Goal: Information Seeking & Learning: Learn about a topic

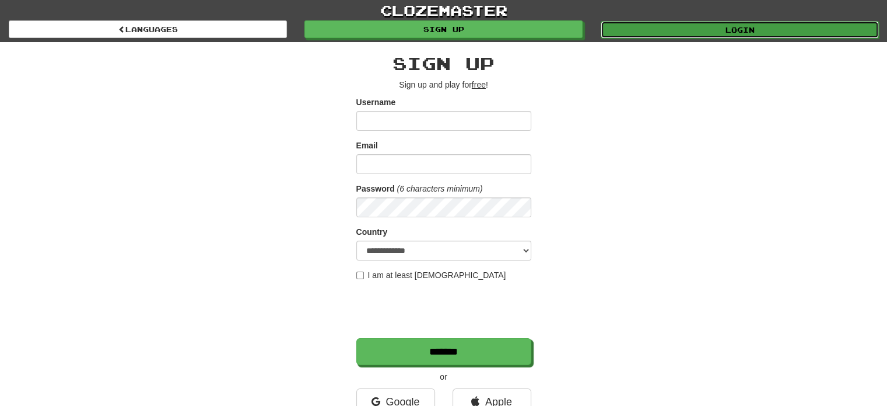
click at [677, 33] on link "Login" at bounding box center [740, 30] width 278 height 18
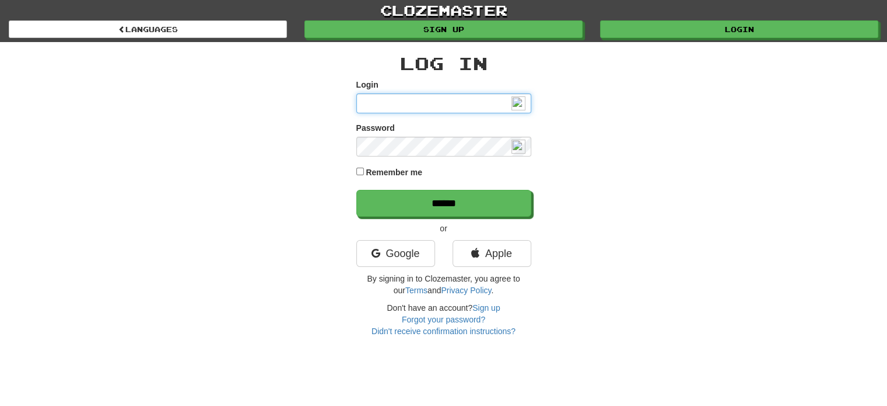
type input "**********"
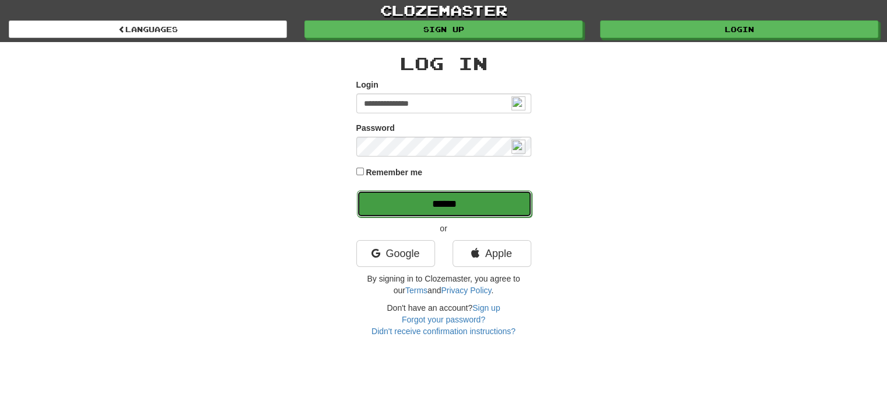
click at [439, 199] on input "******" at bounding box center [444, 203] width 175 height 27
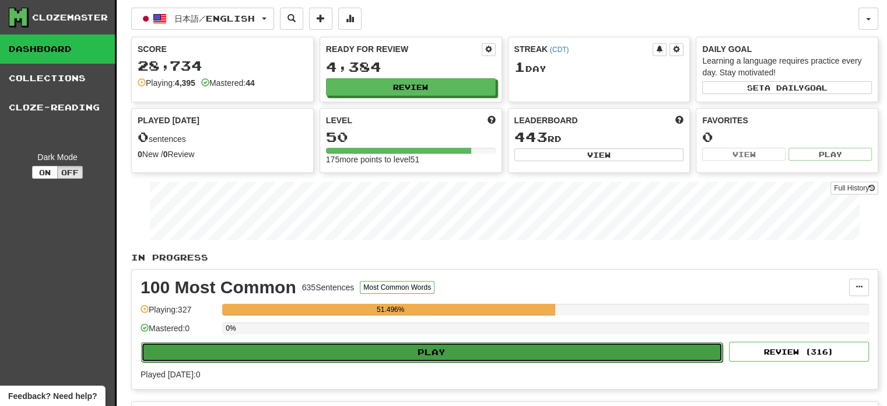
click at [557, 347] on button "Play" at bounding box center [432, 352] width 582 height 20
select select "**"
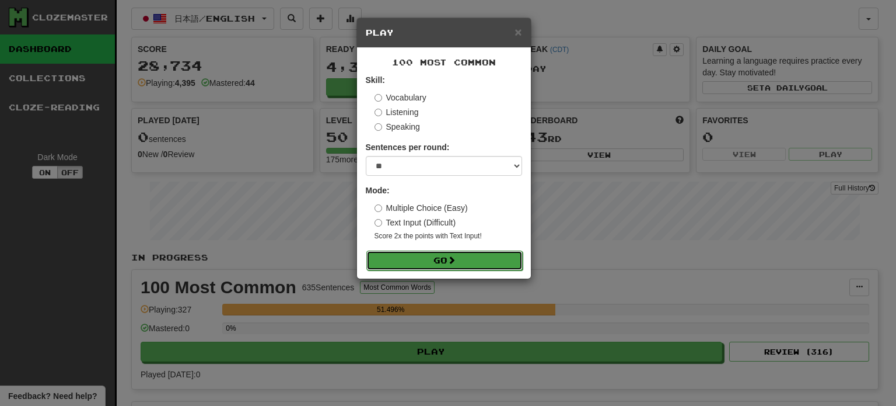
click at [467, 256] on button "Go" at bounding box center [444, 260] width 156 height 20
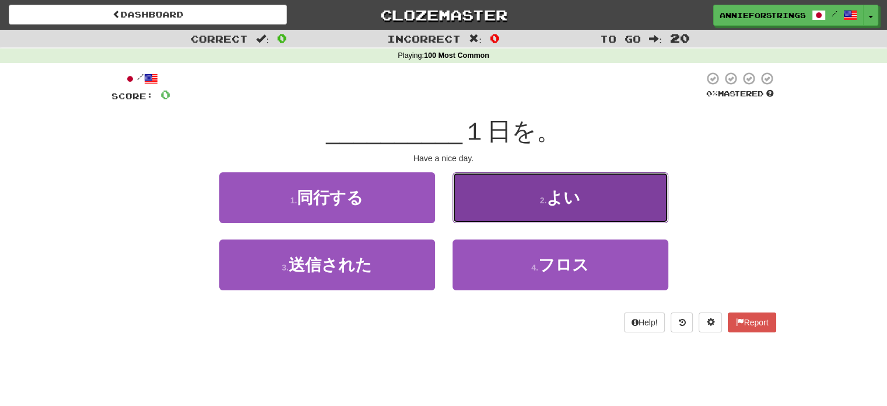
click at [502, 205] on button "2 . よい" at bounding box center [561, 197] width 216 height 51
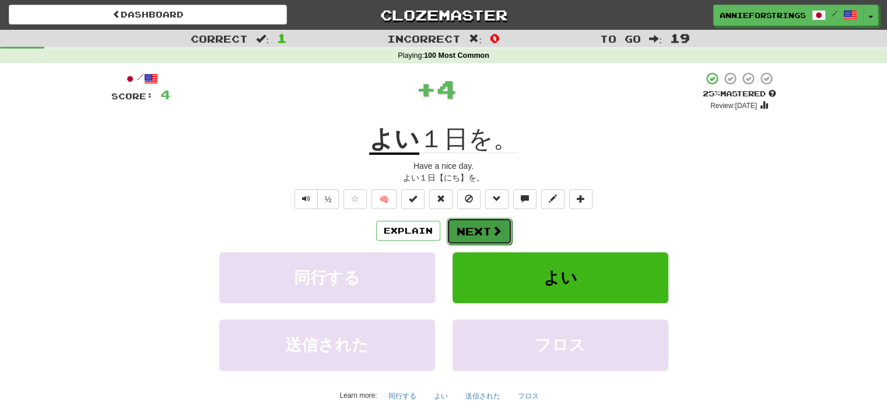
click at [483, 228] on button "Next" at bounding box center [479, 231] width 65 height 27
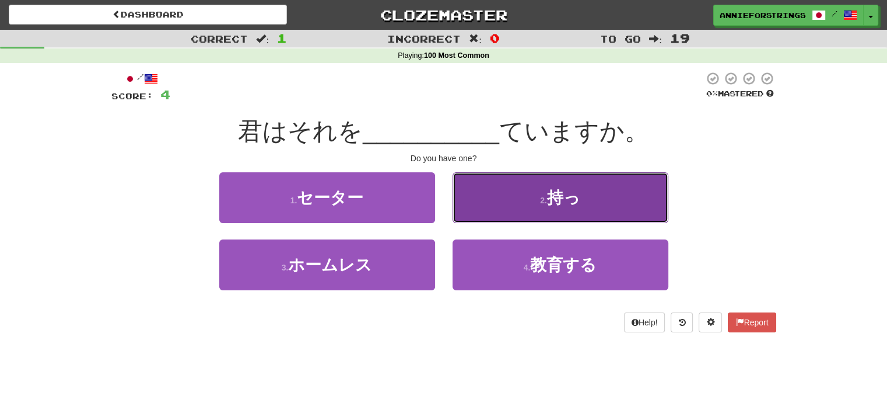
click at [498, 210] on button "2 . 持っ" at bounding box center [561, 197] width 216 height 51
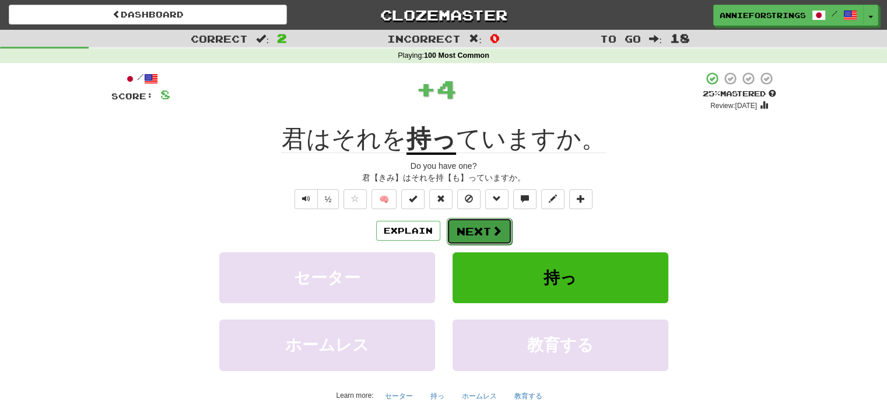
click at [489, 225] on button "Next" at bounding box center [479, 231] width 65 height 27
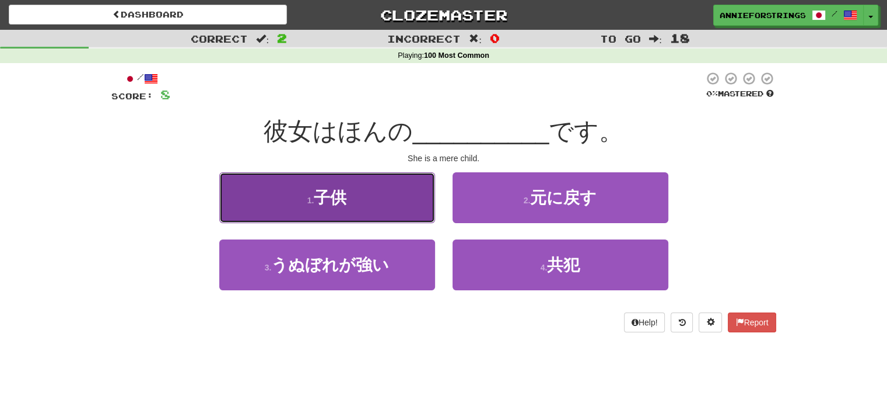
click at [384, 211] on button "1 . 子供" at bounding box center [327, 197] width 216 height 51
click at [384, 211] on div "/ Score: 8 0 % Mastered 彼女はほんの __________ です。 She is a mere child. 1 . 子供 2 . 元…" at bounding box center [443, 201] width 665 height 261
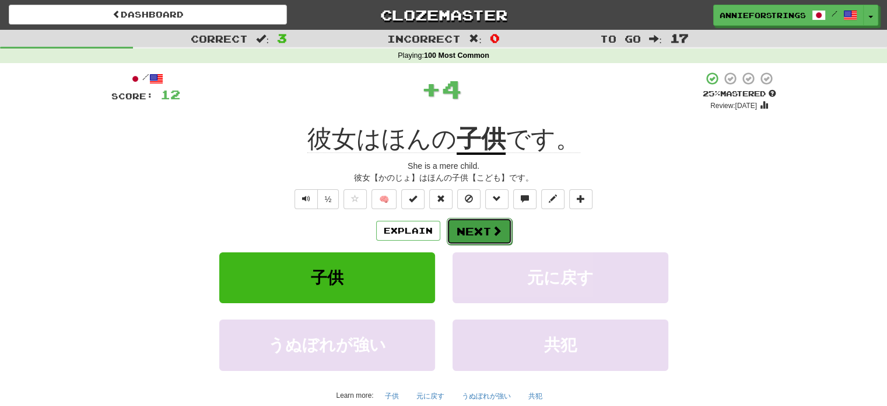
click at [467, 226] on button "Next" at bounding box center [479, 231] width 65 height 27
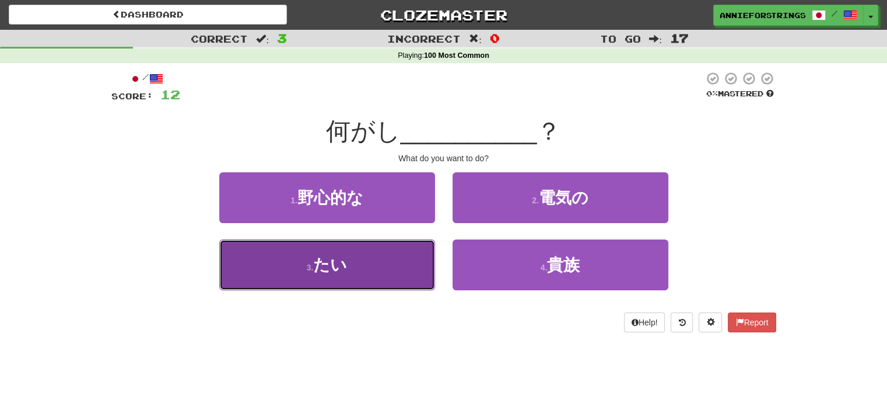
click at [416, 265] on button "3 . たい" at bounding box center [327, 264] width 216 height 51
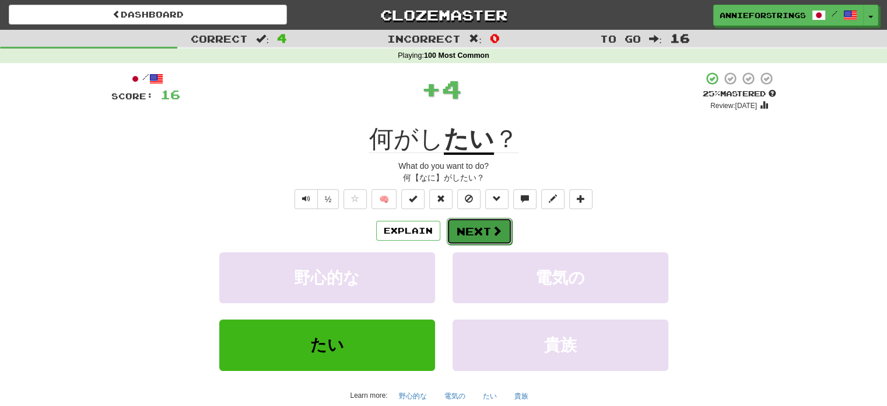
click at [469, 231] on button "Next" at bounding box center [479, 231] width 65 height 27
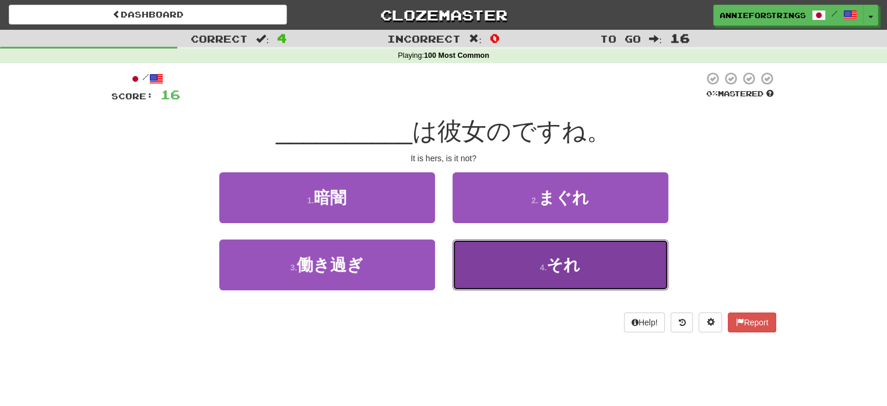
click at [497, 265] on button "4 . それ" at bounding box center [561, 264] width 216 height 51
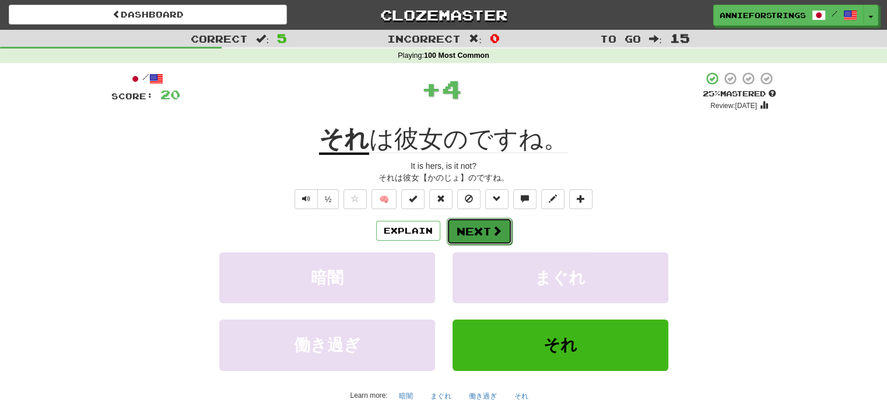
click at [478, 226] on button "Next" at bounding box center [479, 231] width 65 height 27
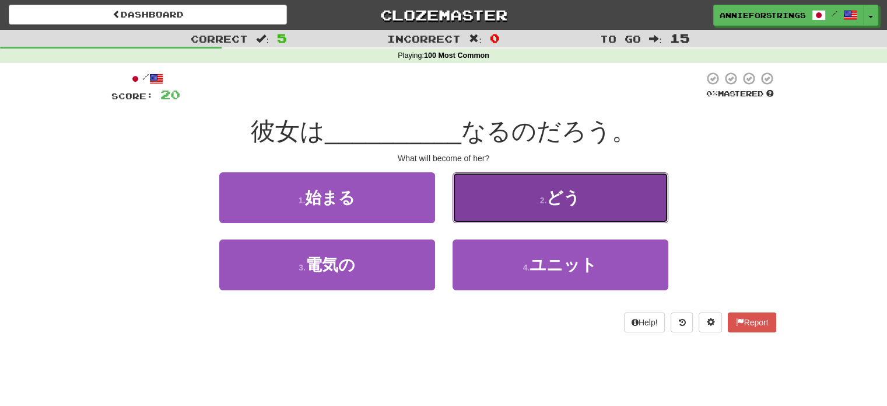
click at [501, 202] on button "2 . どう" at bounding box center [561, 197] width 216 height 51
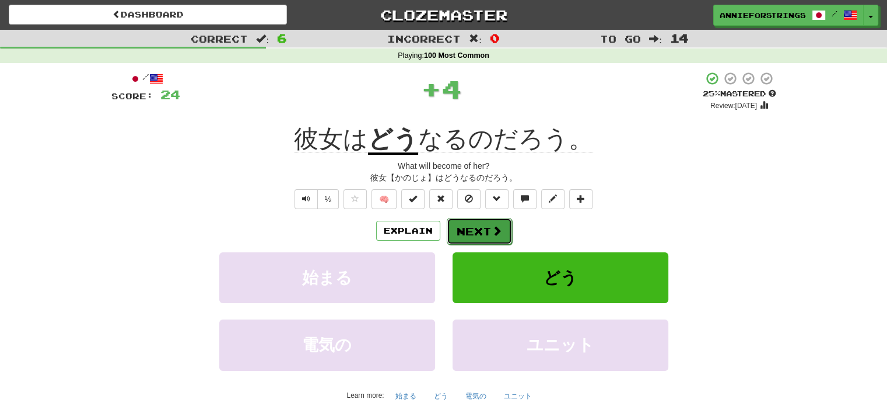
click at [485, 227] on button "Next" at bounding box center [479, 231] width 65 height 27
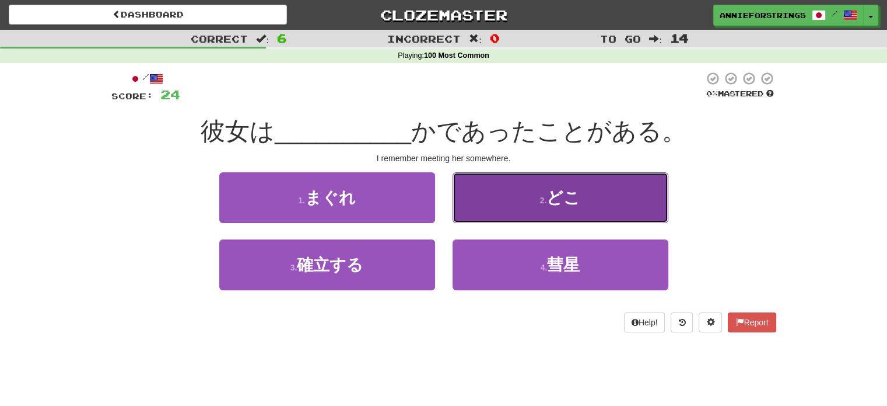
click at [497, 212] on button "2 . どこ" at bounding box center [561, 197] width 216 height 51
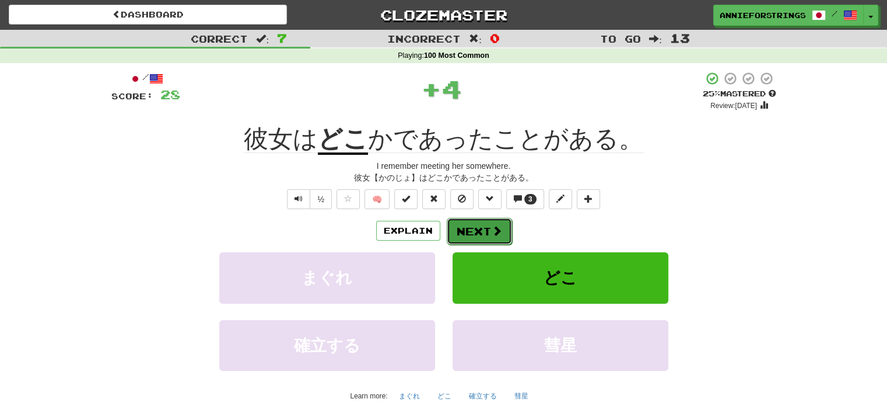
click at [486, 229] on button "Next" at bounding box center [479, 231] width 65 height 27
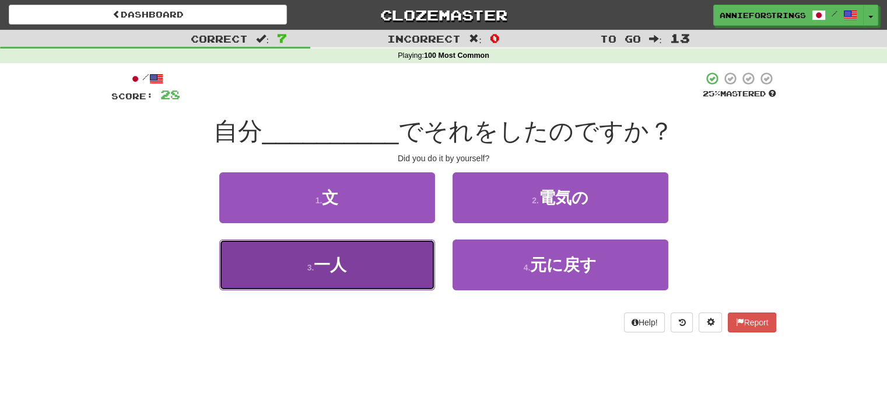
click at [420, 266] on button "3 . 一人" at bounding box center [327, 264] width 216 height 51
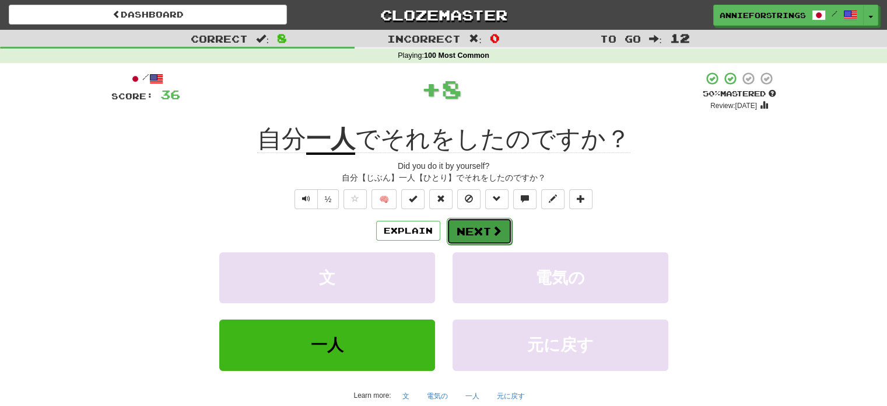
click at [473, 231] on button "Next" at bounding box center [479, 231] width 65 height 27
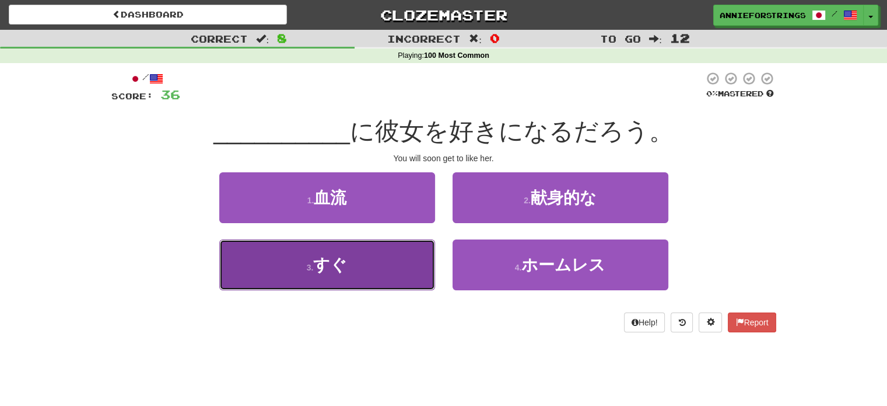
click at [387, 275] on button "3 . すぐ" at bounding box center [327, 264] width 216 height 51
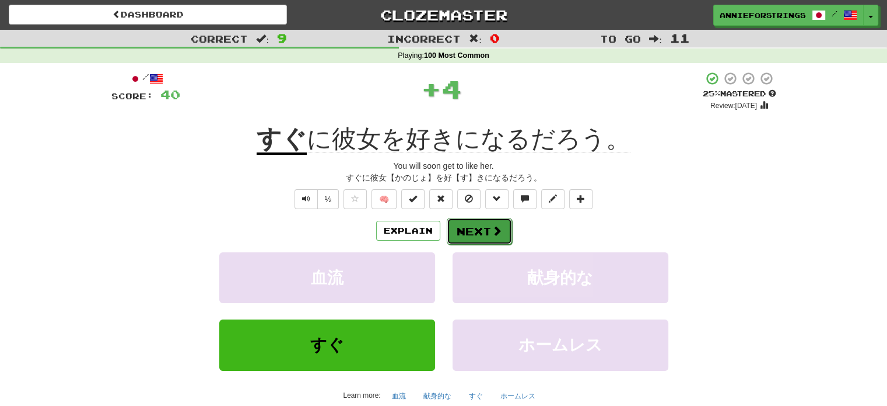
click at [469, 222] on button "Next" at bounding box center [479, 231] width 65 height 27
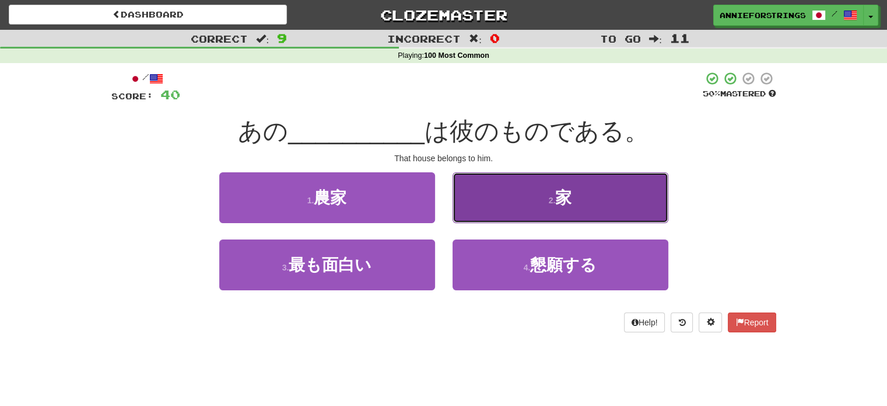
click at [518, 202] on button "2 . 家" at bounding box center [561, 197] width 216 height 51
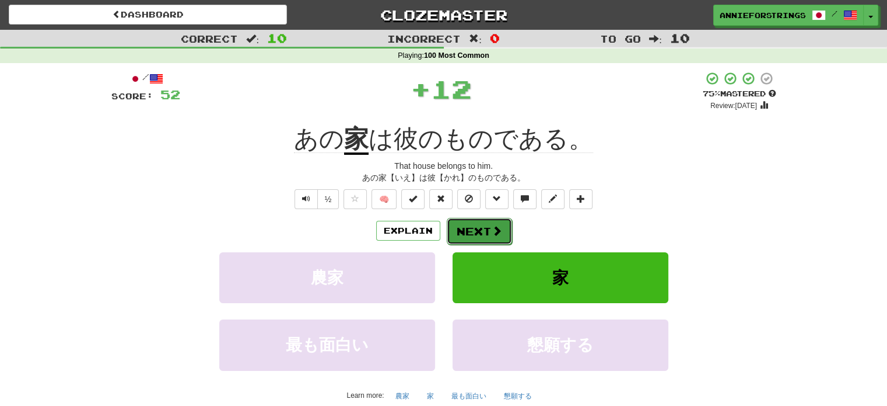
click at [480, 225] on button "Next" at bounding box center [479, 231] width 65 height 27
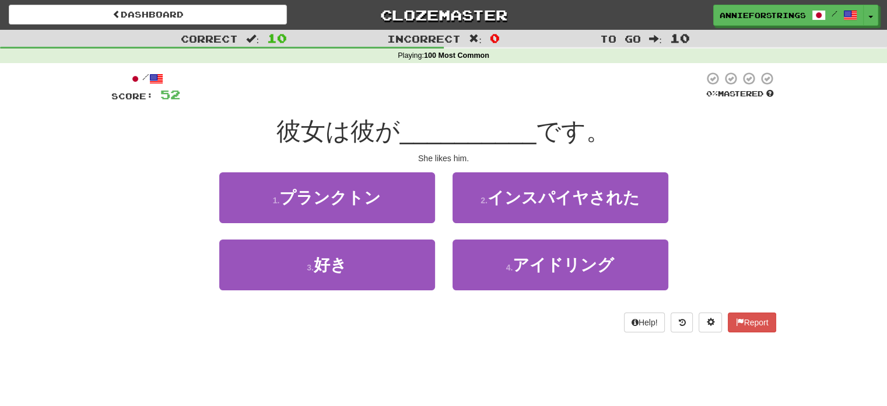
click at [480, 225] on div "2 . インスパイヤされた" at bounding box center [560, 205] width 233 height 67
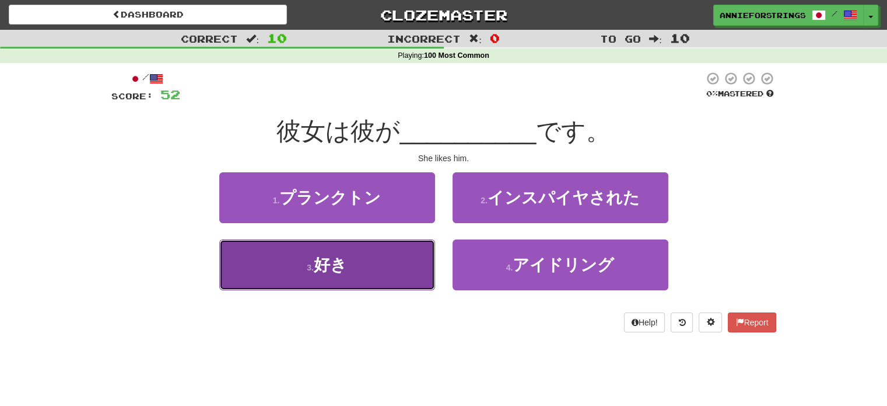
click at [332, 265] on span "好き" at bounding box center [330, 265] width 33 height 18
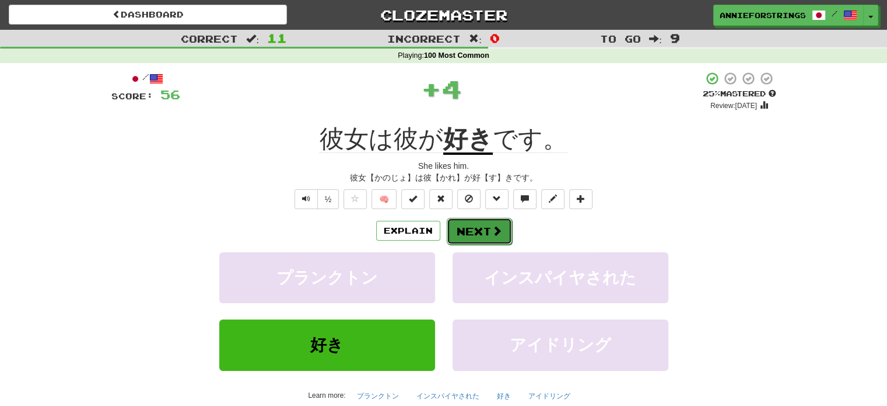
click at [477, 235] on button "Next" at bounding box center [479, 231] width 65 height 27
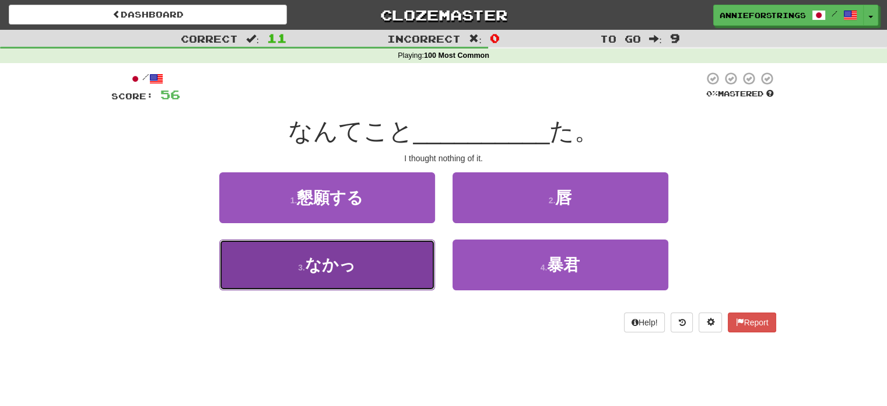
click at [407, 258] on button "3 . なかっ" at bounding box center [327, 264] width 216 height 51
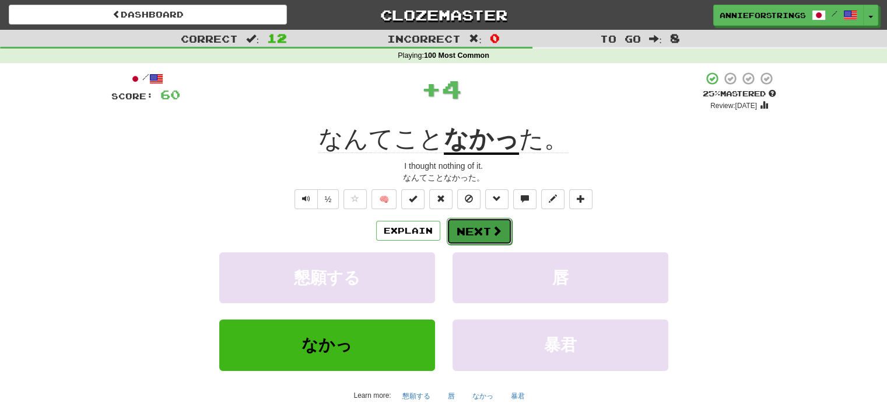
click at [473, 229] on button "Next" at bounding box center [479, 231] width 65 height 27
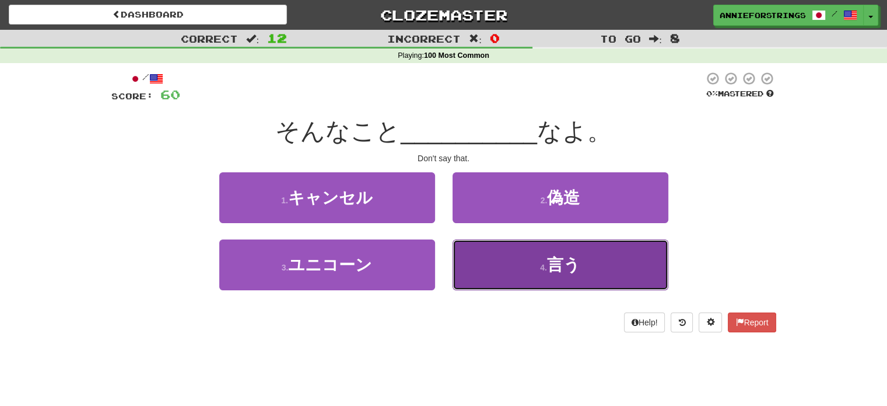
click at [500, 272] on button "4 . 言う" at bounding box center [561, 264] width 216 height 51
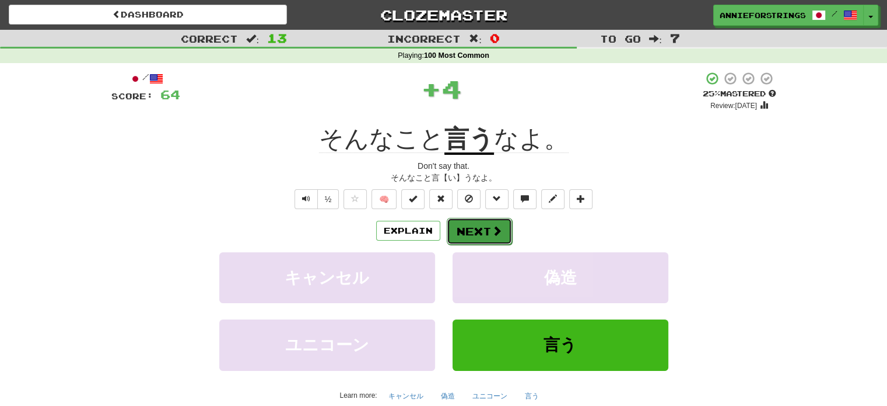
click at [483, 226] on button "Next" at bounding box center [479, 231] width 65 height 27
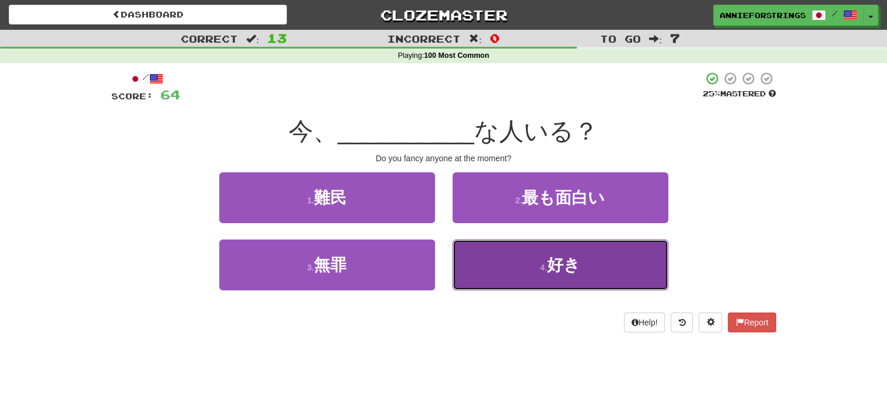
click at [522, 263] on button "4 . 好き" at bounding box center [561, 264] width 216 height 51
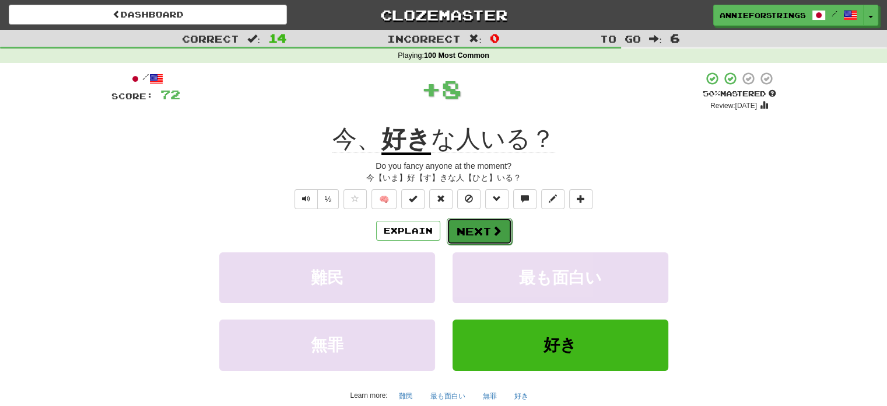
click at [476, 226] on button "Next" at bounding box center [479, 231] width 65 height 27
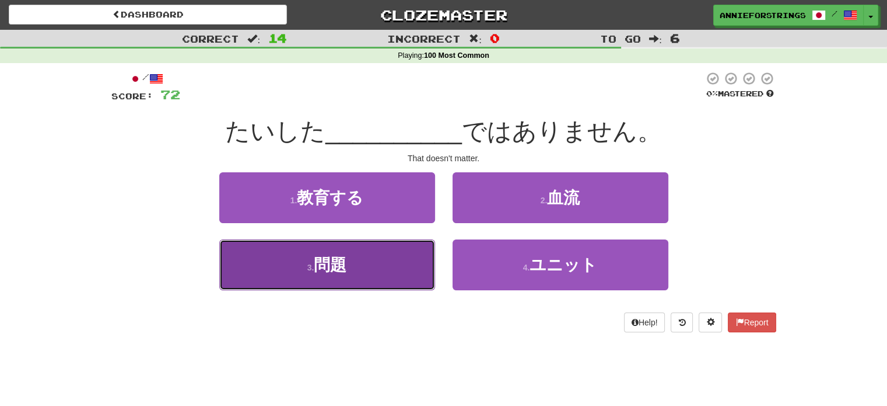
click at [424, 261] on button "3 . 問題" at bounding box center [327, 264] width 216 height 51
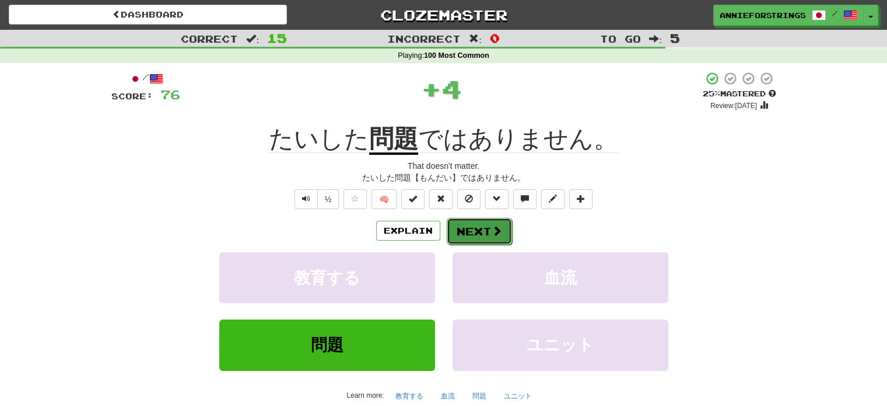
click at [475, 229] on button "Next" at bounding box center [479, 231] width 65 height 27
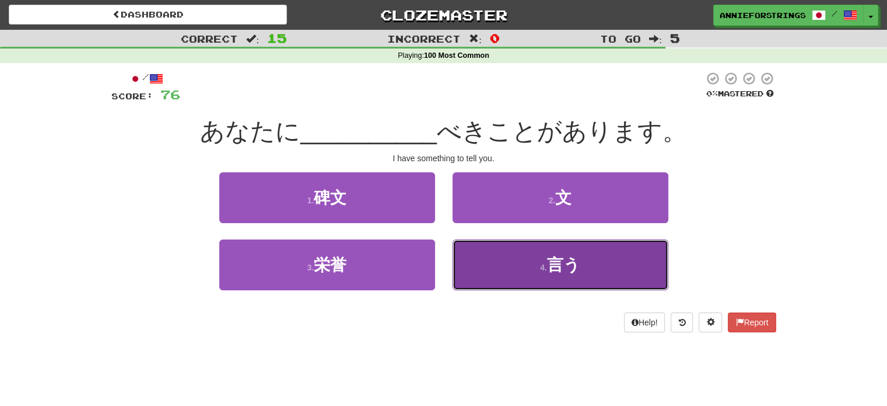
click at [580, 250] on button "4 . 言う" at bounding box center [561, 264] width 216 height 51
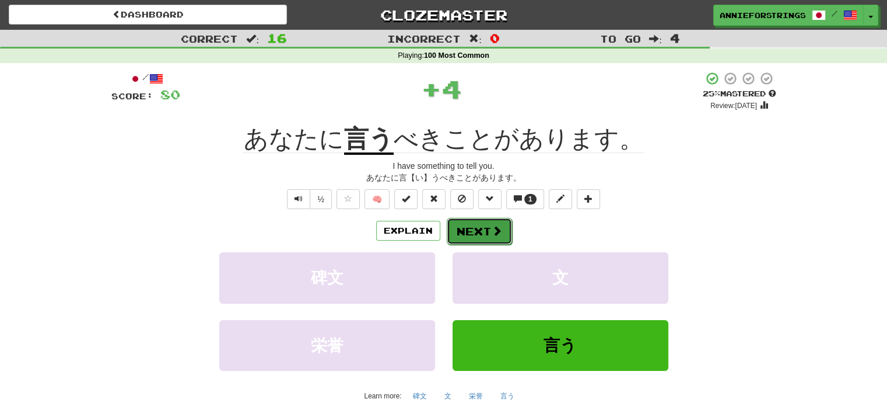
click at [488, 221] on button "Next" at bounding box center [479, 231] width 65 height 27
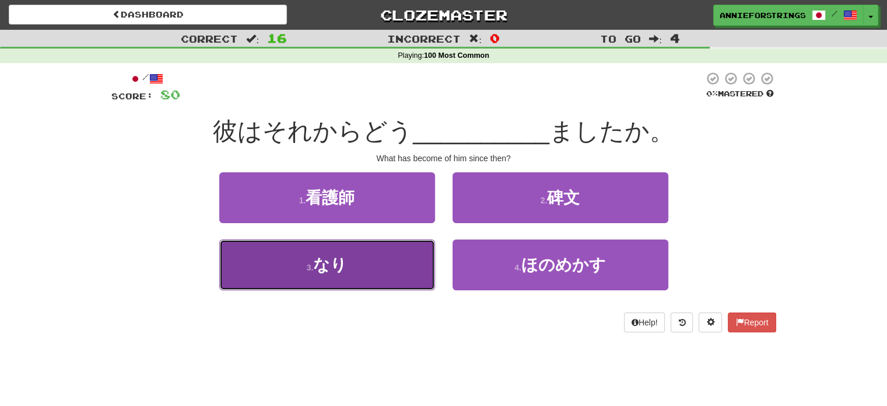
click at [368, 270] on button "3 . なり" at bounding box center [327, 264] width 216 height 51
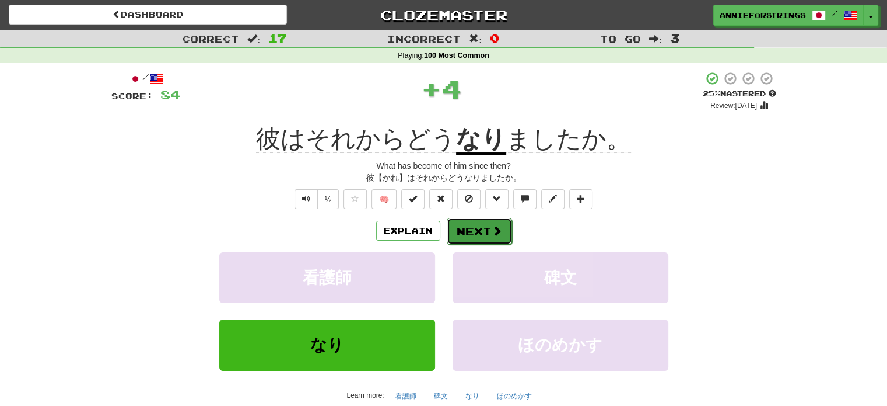
click at [471, 230] on button "Next" at bounding box center [479, 231] width 65 height 27
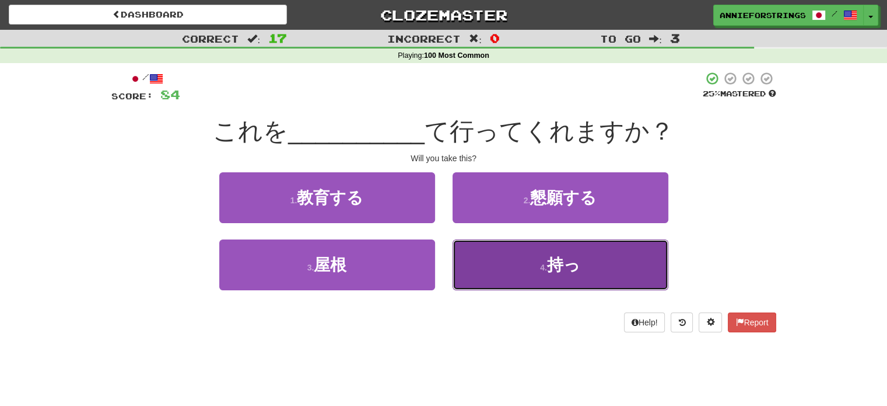
click at [480, 257] on button "4 . 持っ" at bounding box center [561, 264] width 216 height 51
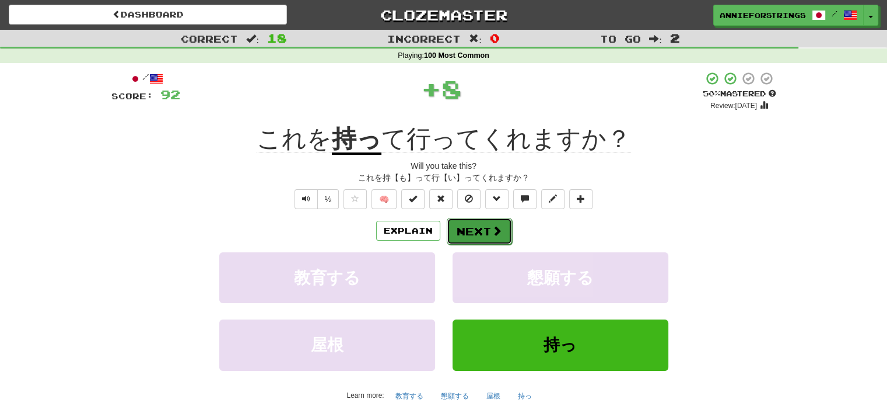
click at [471, 225] on button "Next" at bounding box center [479, 231] width 65 height 27
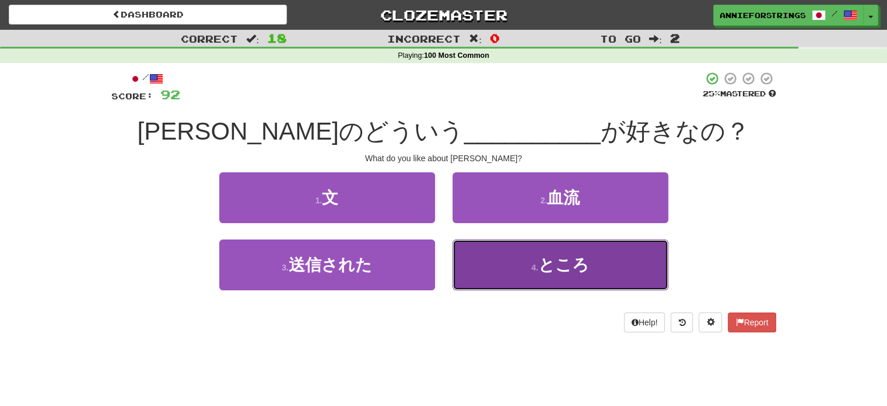
click at [476, 269] on button "4 . ところ" at bounding box center [561, 264] width 216 height 51
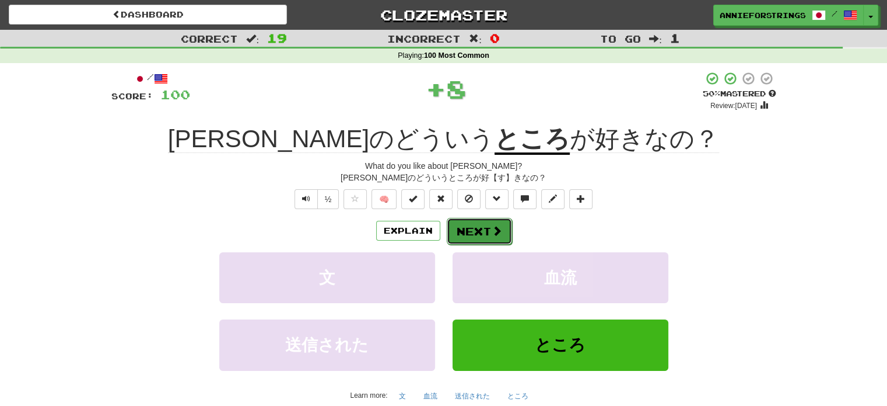
click at [469, 227] on button "Next" at bounding box center [479, 231] width 65 height 27
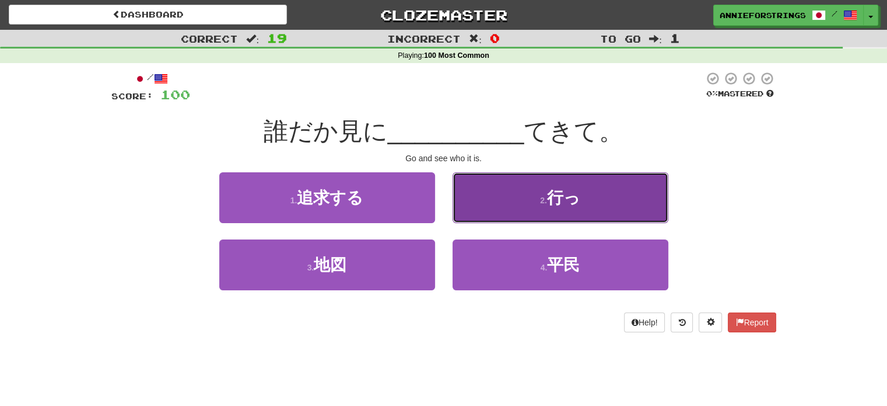
click at [513, 200] on button "2 . 行っ" at bounding box center [561, 197] width 216 height 51
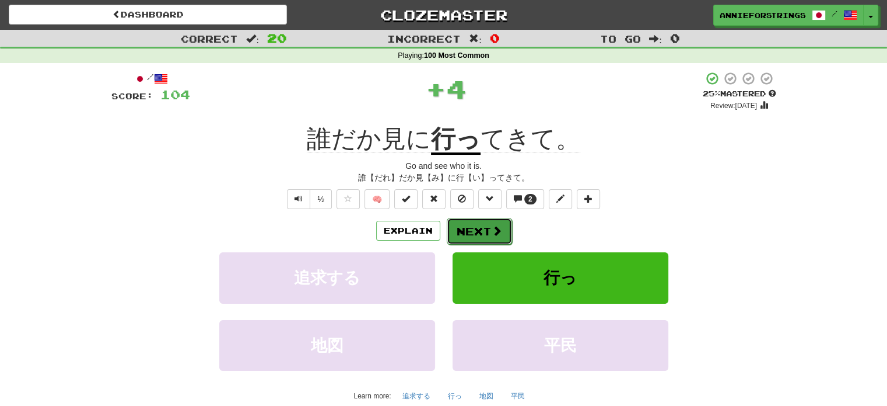
click at [483, 223] on button "Next" at bounding box center [479, 231] width 65 height 27
